Goal: Navigation & Orientation: Understand site structure

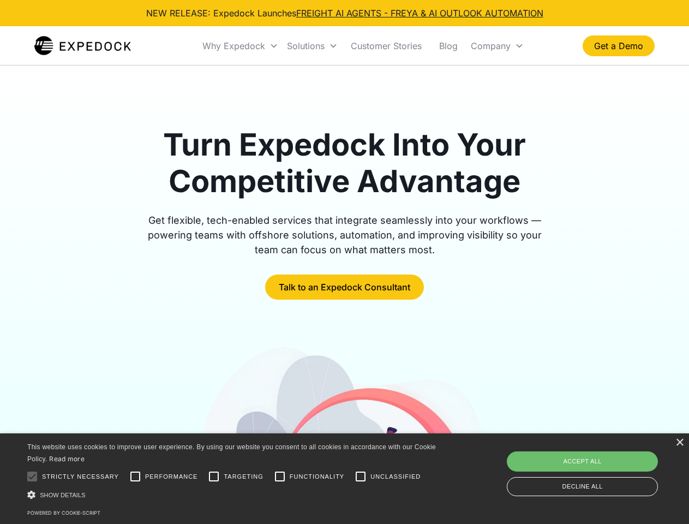
click at [241, 46] on div "Why Expedock" at bounding box center [234, 45] width 63 height 11
click at [312, 46] on div "Solutions" at bounding box center [306, 45] width 38 height 11
click at [497, 46] on div "Company" at bounding box center [491, 45] width 40 height 11
click at [32, 477] on div at bounding box center [32, 477] width 22 height 22
click at [135, 477] on input "Performance" at bounding box center [135, 477] width 22 height 22
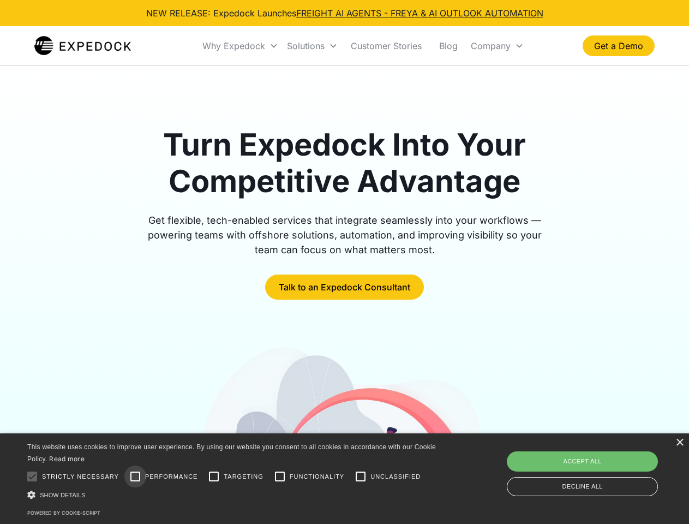
checkbox input "true"
click at [214, 477] on input "Targeting" at bounding box center [214, 477] width 22 height 22
checkbox input "true"
click at [280, 477] on input "Functionality" at bounding box center [280, 477] width 22 height 22
checkbox input "true"
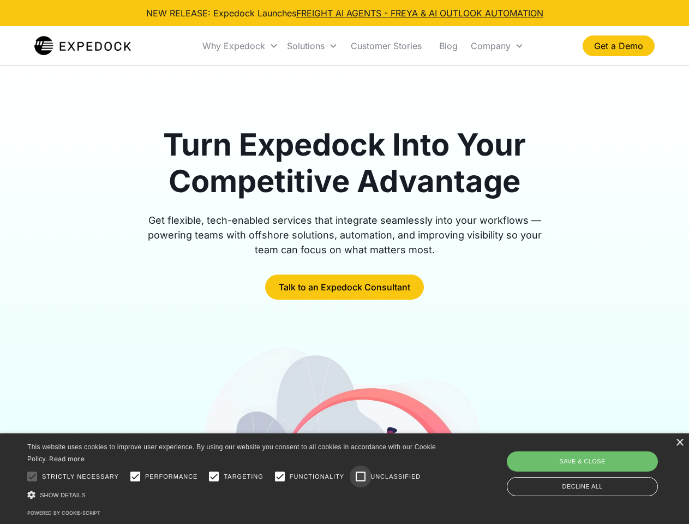
click at [361, 477] on input "Unclassified" at bounding box center [361, 477] width 22 height 22
checkbox input "true"
click at [234, 495] on div "Show details Hide details" at bounding box center [233, 494] width 413 height 11
